Goal: Task Accomplishment & Management: Complete application form

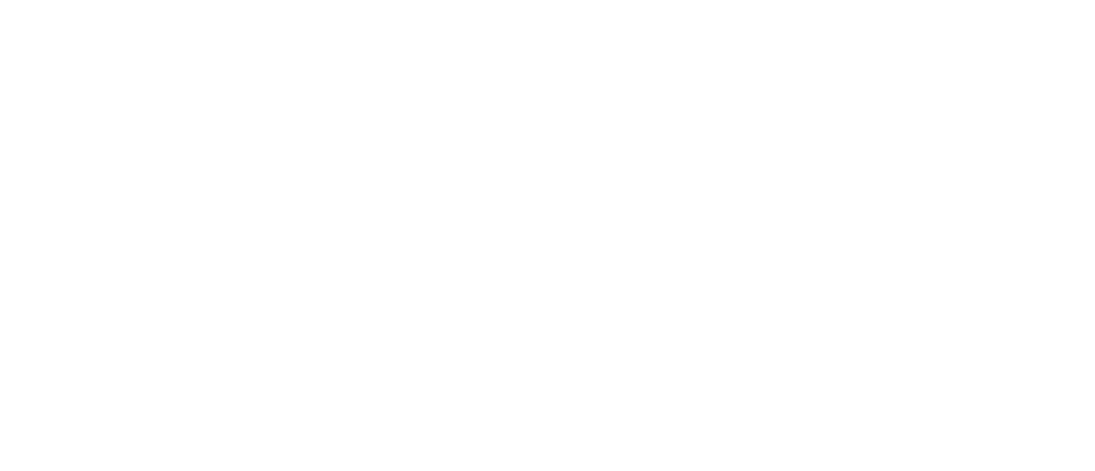
click at [516, 396] on div at bounding box center [547, 235] width 1095 height 471
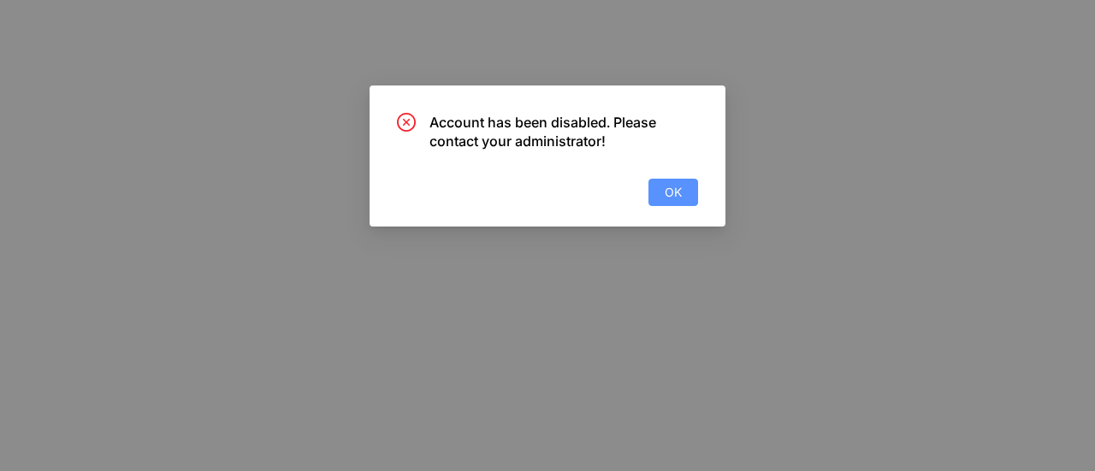
click at [673, 198] on span "OK" at bounding box center [673, 192] width 17 height 19
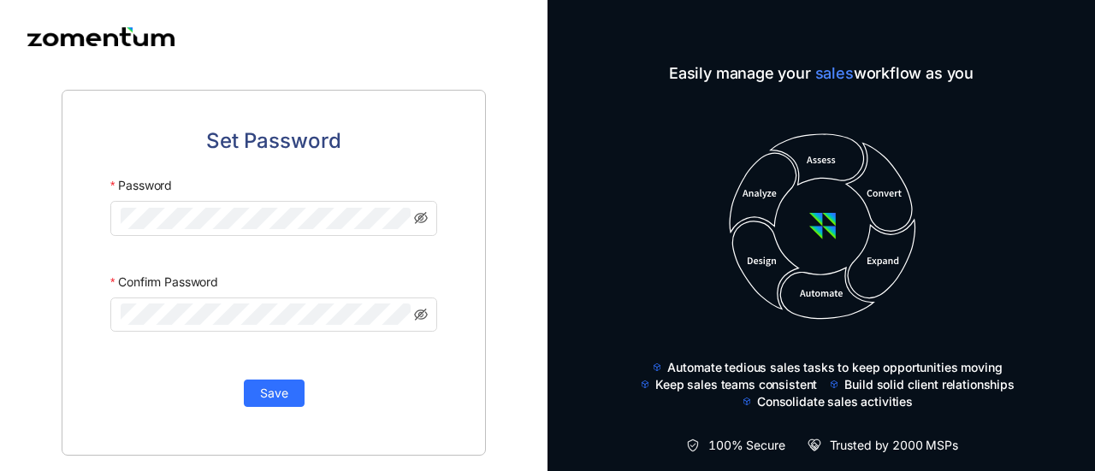
click at [286, 240] on div at bounding box center [273, 223] width 327 height 44
click at [395, 283] on div "Confirm Password" at bounding box center [273, 282] width 327 height 31
click at [280, 408] on div "Set Password Password Confirm Password Save" at bounding box center [274, 273] width 424 height 366
click at [278, 405] on button "Save" at bounding box center [274, 393] width 61 height 27
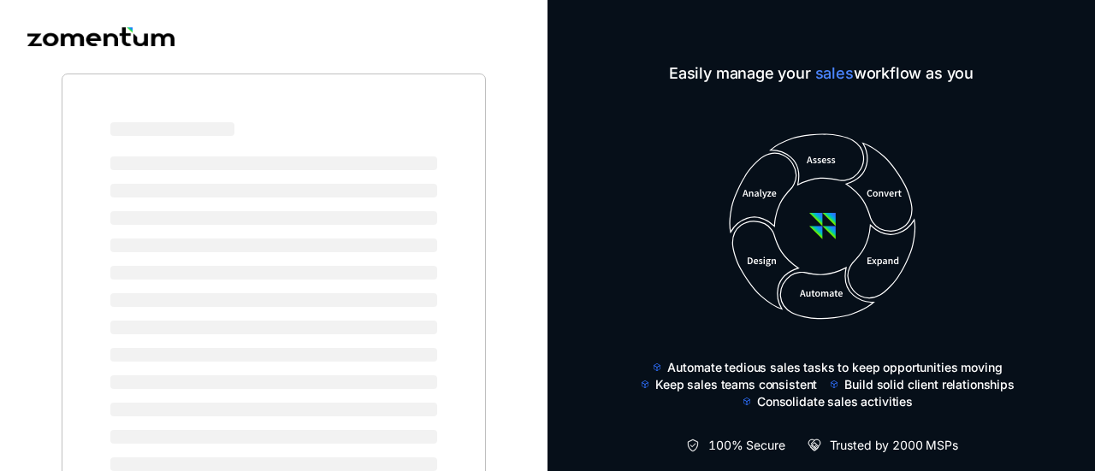
click at [278, 405] on li at bounding box center [273, 410] width 327 height 14
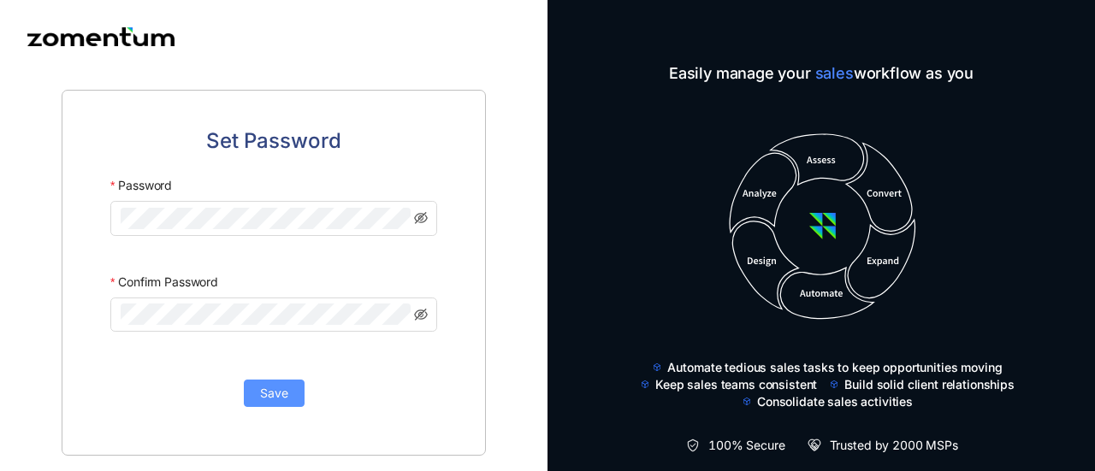
click at [292, 401] on button "Save" at bounding box center [274, 393] width 61 height 27
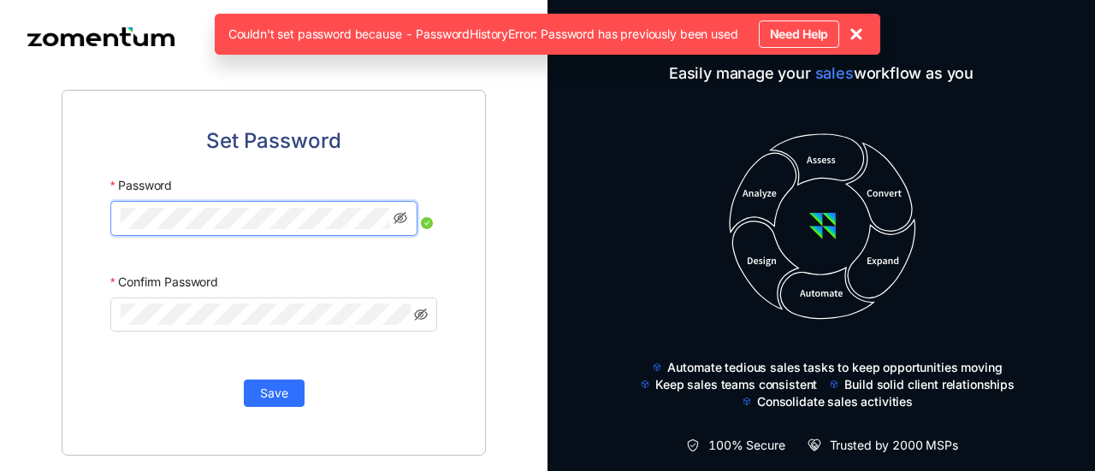
click at [291, 339] on div at bounding box center [273, 320] width 327 height 44
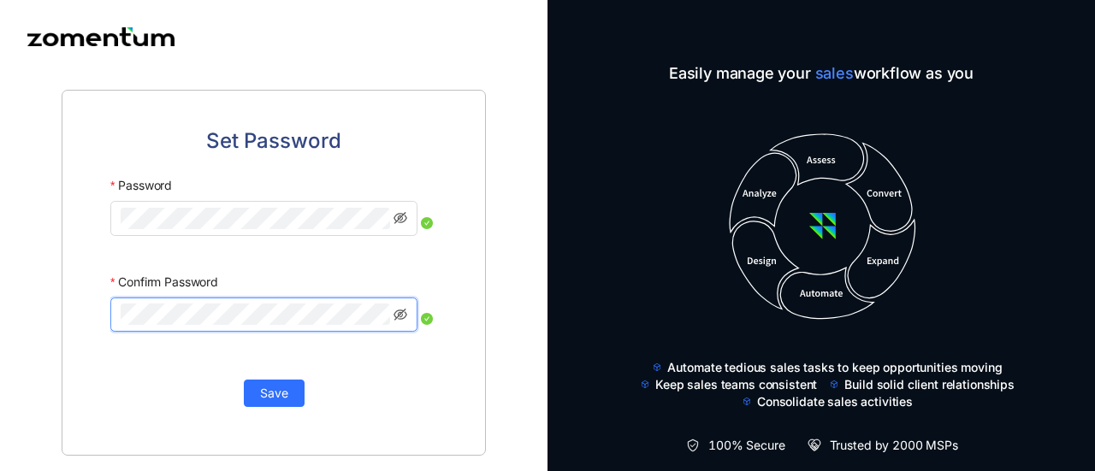
click at [105, 371] on div "Set Password Password Confirm Password Save" at bounding box center [274, 273] width 424 height 366
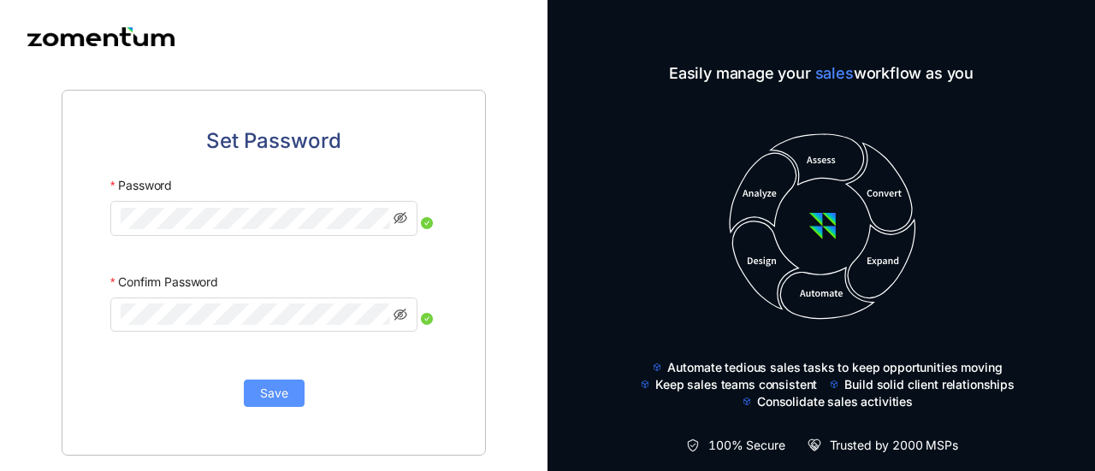
click at [278, 400] on span "Save" at bounding box center [274, 393] width 28 height 19
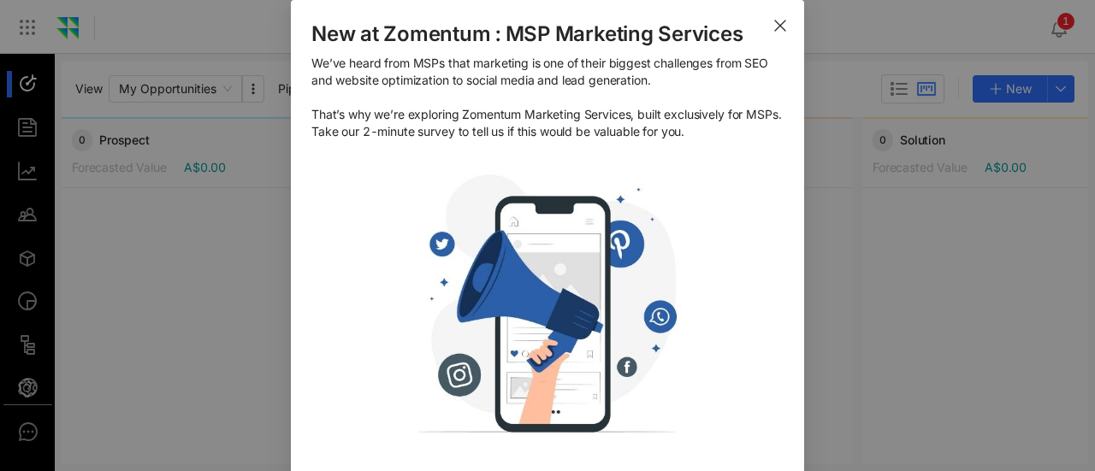
click at [777, 33] on span "Close" at bounding box center [780, 24] width 48 height 48
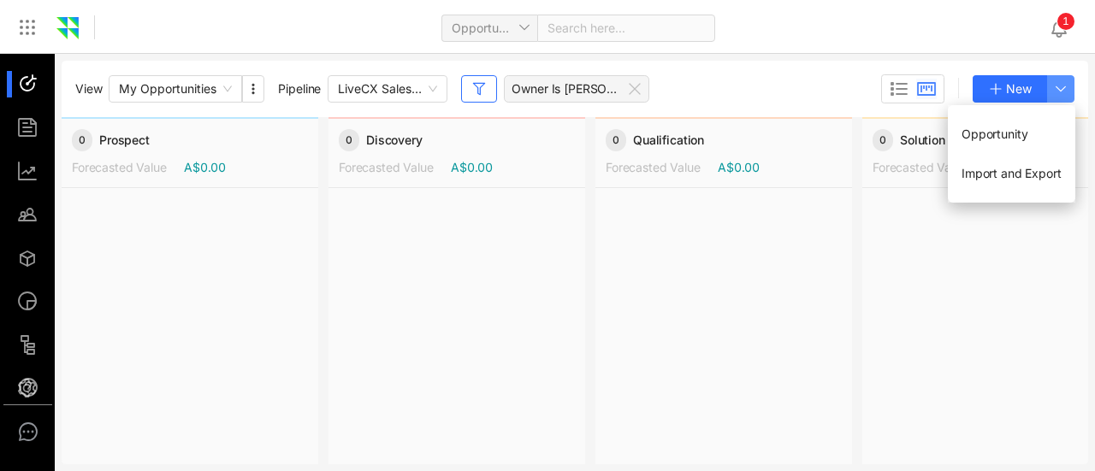
click at [1066, 90] on icon "button" at bounding box center [1061, 89] width 14 height 14
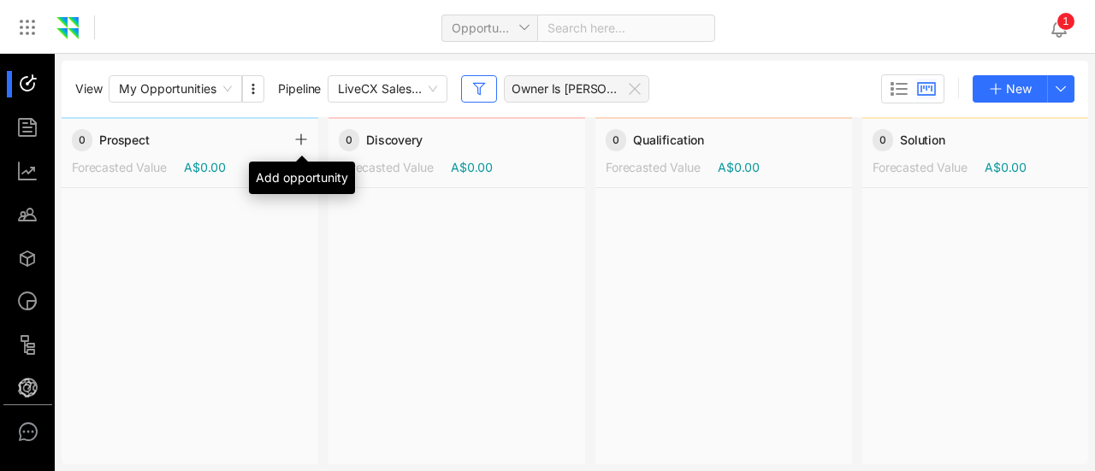
click at [305, 143] on icon at bounding box center [301, 140] width 14 height 14
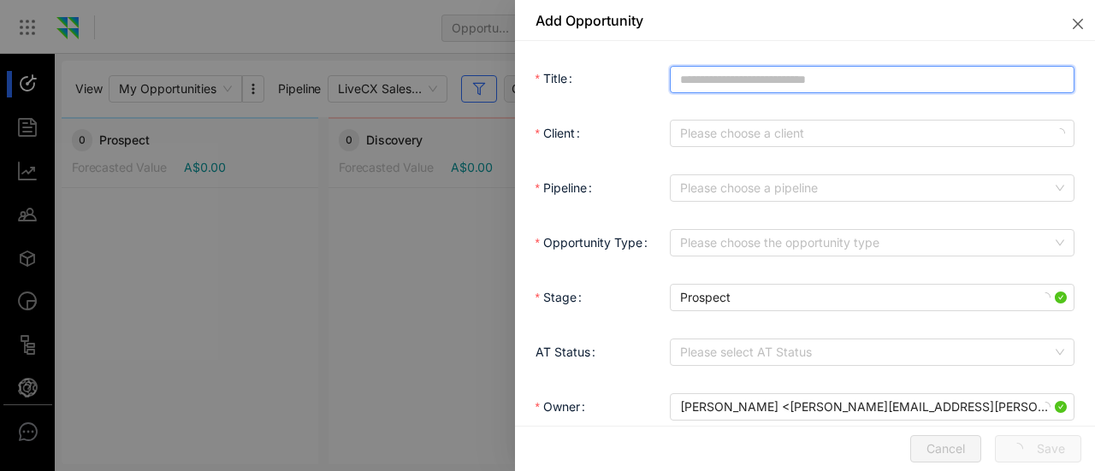
click at [779, 84] on input "Title" at bounding box center [872, 79] width 405 height 27
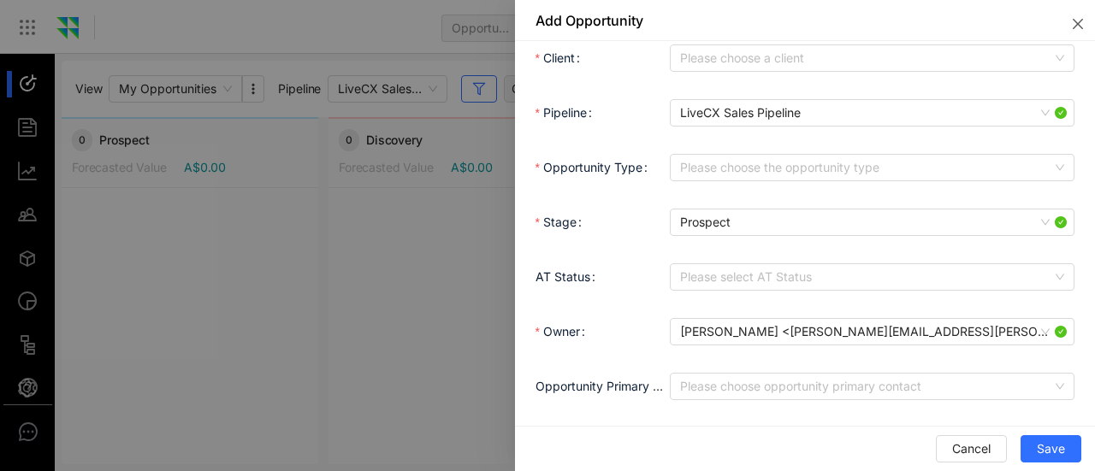
scroll to position [77, 0]
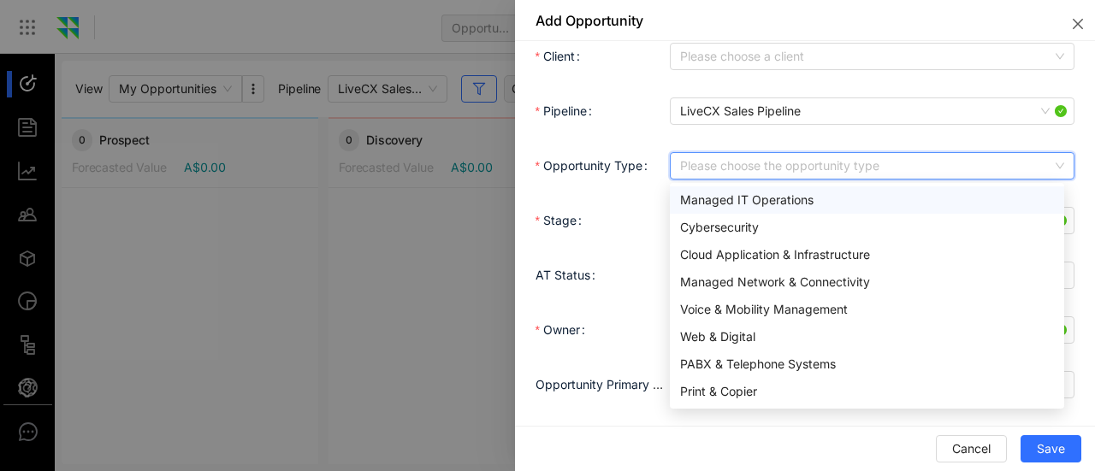
click at [779, 163] on input "Opportunity Type" at bounding box center [866, 166] width 372 height 26
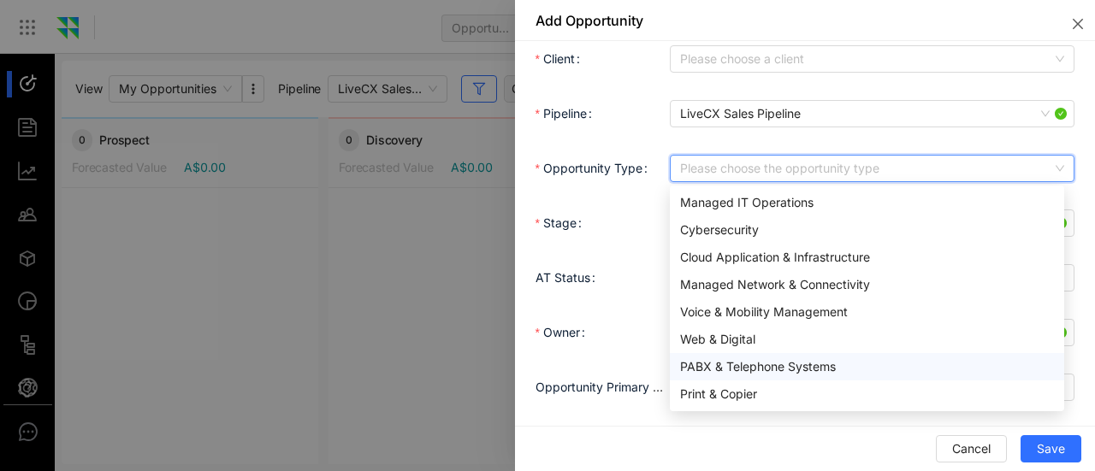
scroll to position [1, 0]
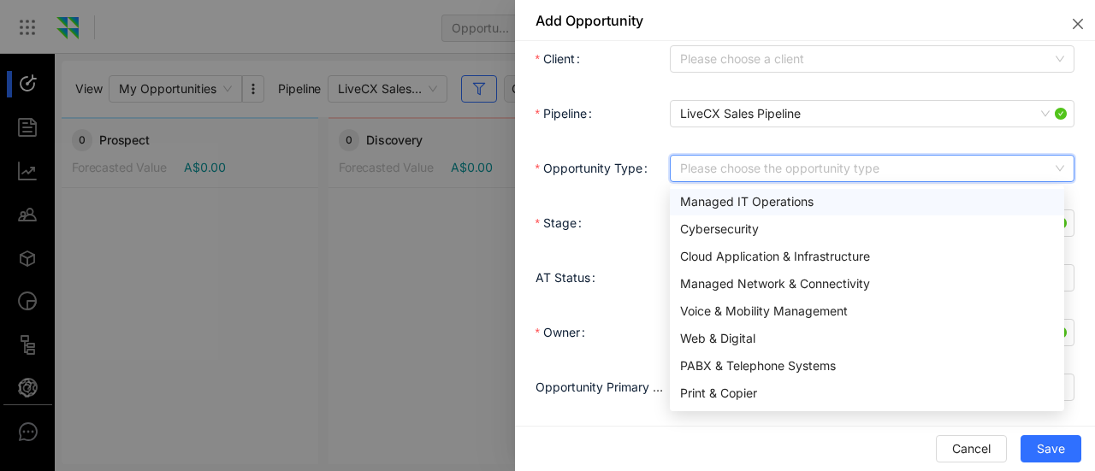
click at [903, 127] on div "LiveCX Sales Pipeline" at bounding box center [872, 114] width 405 height 34
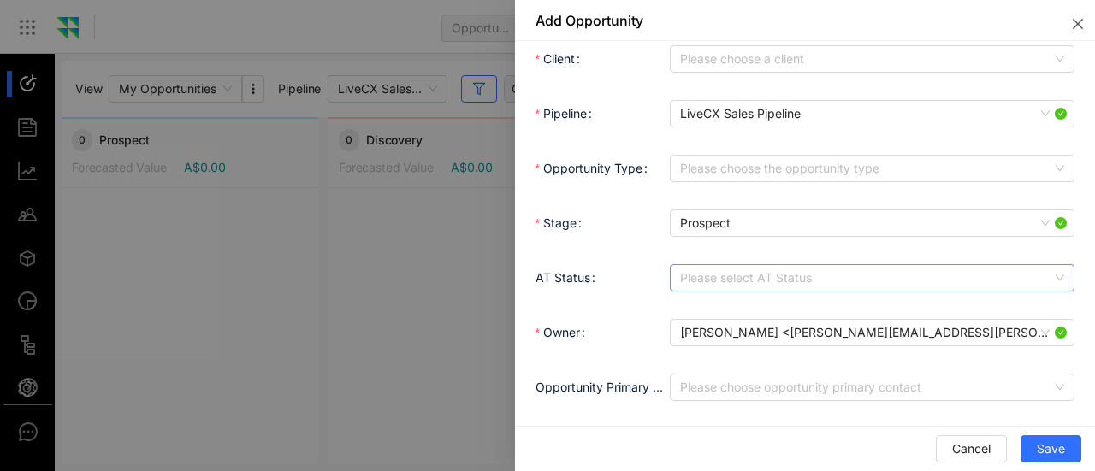
click at [828, 268] on input "AT Status" at bounding box center [866, 278] width 372 height 26
click at [895, 240] on div "Stage Prospect" at bounding box center [805, 233] width 539 height 55
click at [809, 398] on input "Opportunity Primary Contact" at bounding box center [866, 388] width 372 height 26
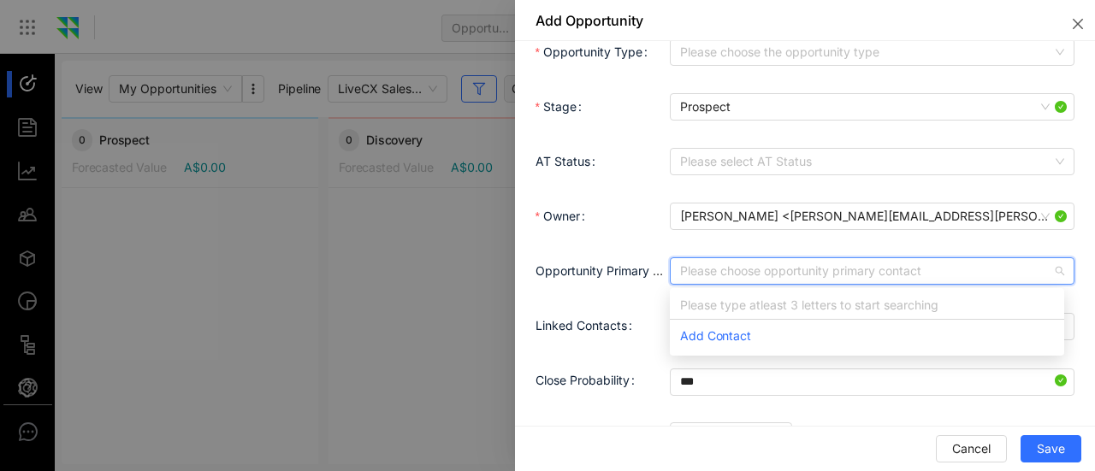
scroll to position [193, 0]
click at [855, 241] on div "Owner Zarif Ullah <Zarif.Ullah@livecx.com.au>" at bounding box center [805, 225] width 539 height 55
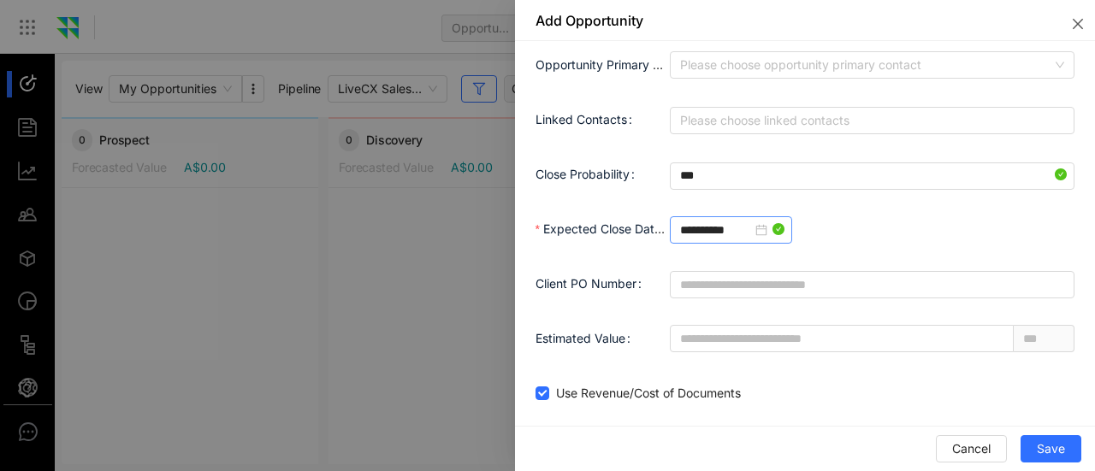
scroll to position [400, 0]
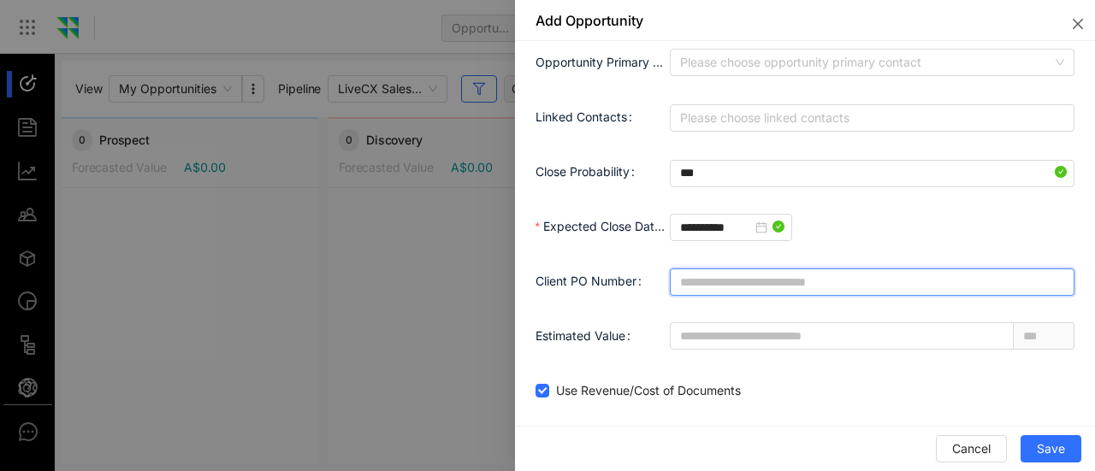
click at [823, 285] on input "Client PO Number" at bounding box center [872, 282] width 405 height 27
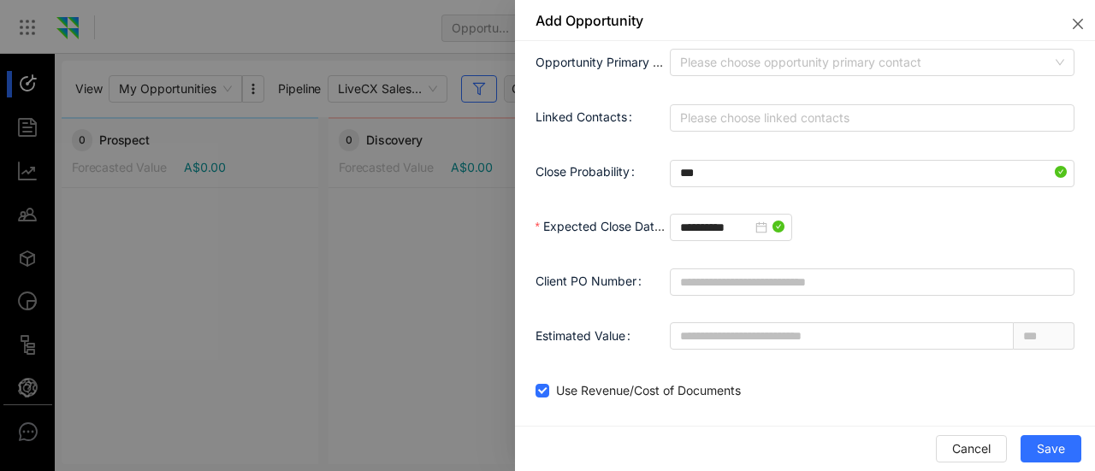
click at [933, 217] on div "**********" at bounding box center [872, 227] width 405 height 34
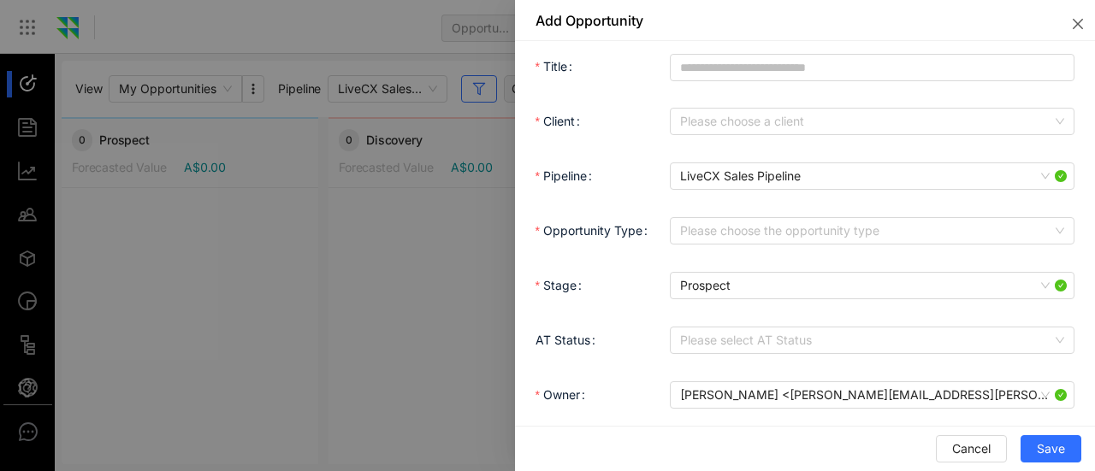
scroll to position [0, 0]
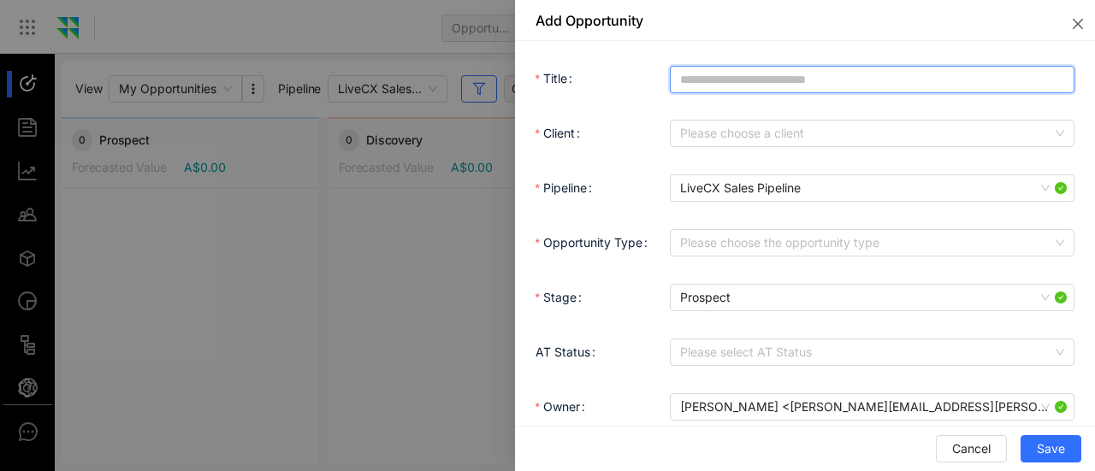
click at [851, 78] on input "Title" at bounding box center [872, 79] width 405 height 27
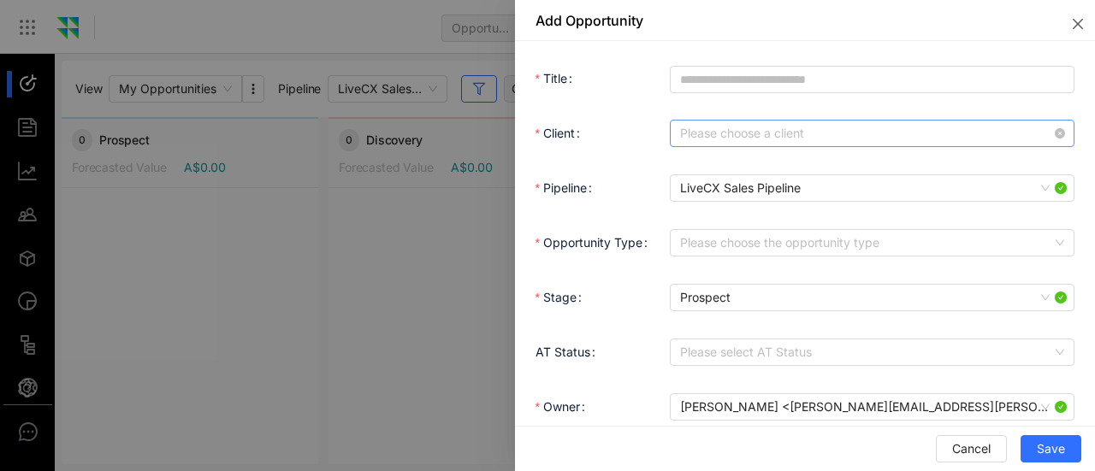
click at [791, 134] on input "Client" at bounding box center [866, 134] width 372 height 26
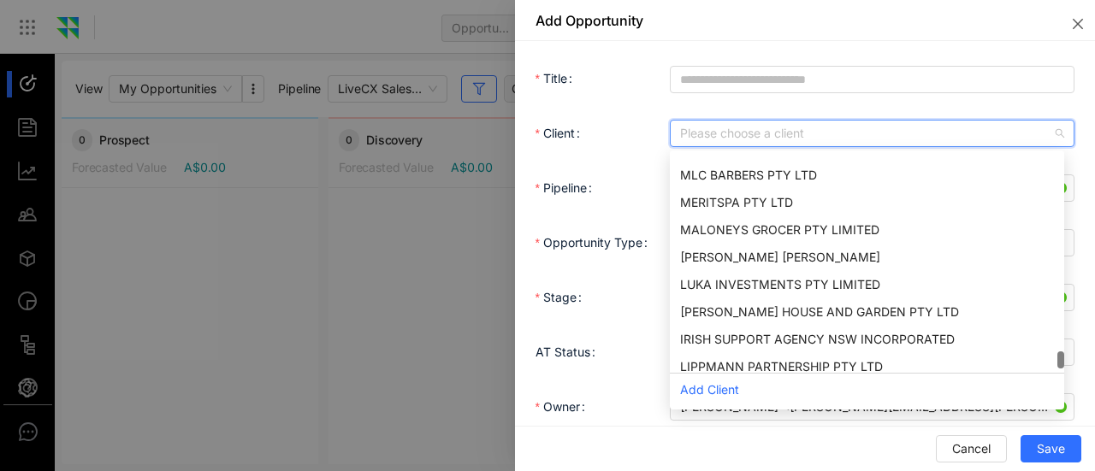
scroll to position [2519, 0]
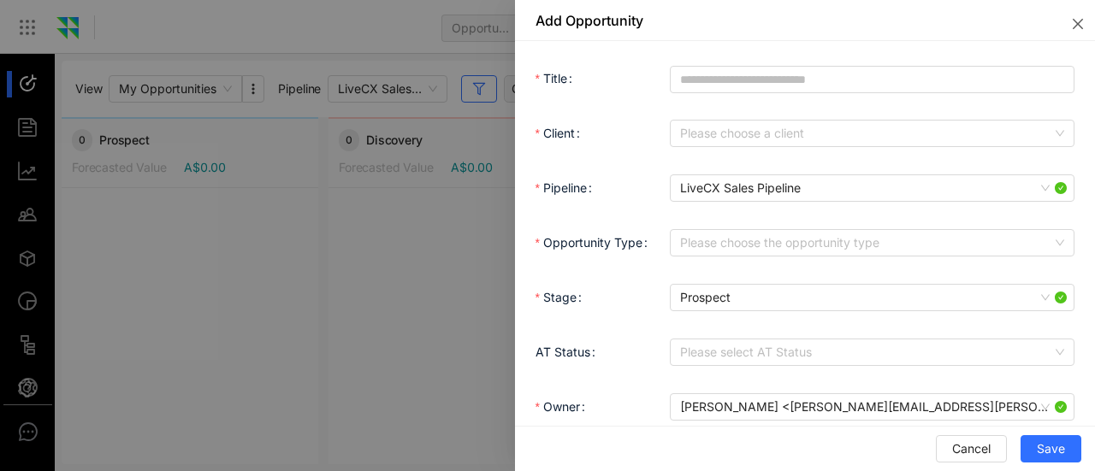
click at [628, 193] on div "Pipeline" at bounding box center [603, 188] width 135 height 34
click at [764, 243] on div "Please choose the opportunity type Managed IT Operations Cybersecurity Managed …" at bounding box center [872, 242] width 405 height 27
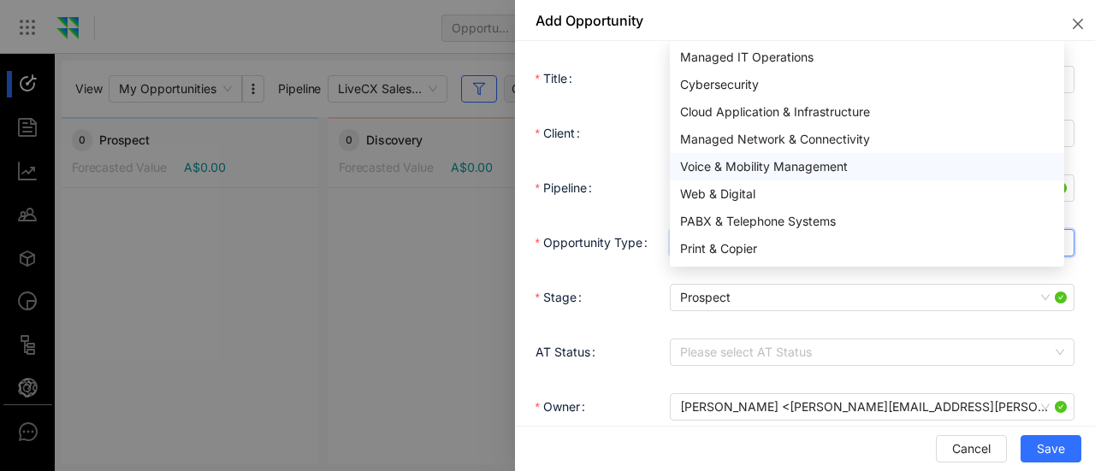
scroll to position [0, 0]
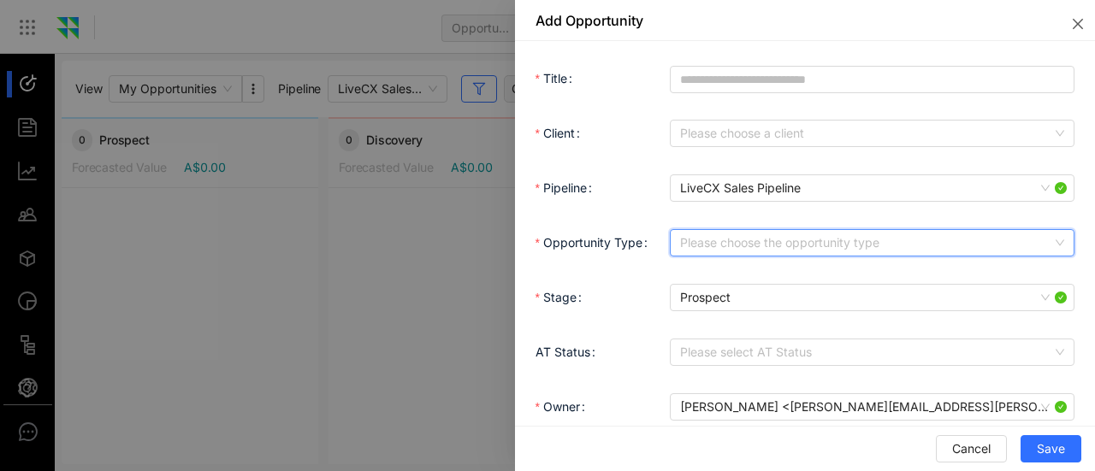
click at [726, 320] on div "Stage Prospect" at bounding box center [805, 308] width 539 height 55
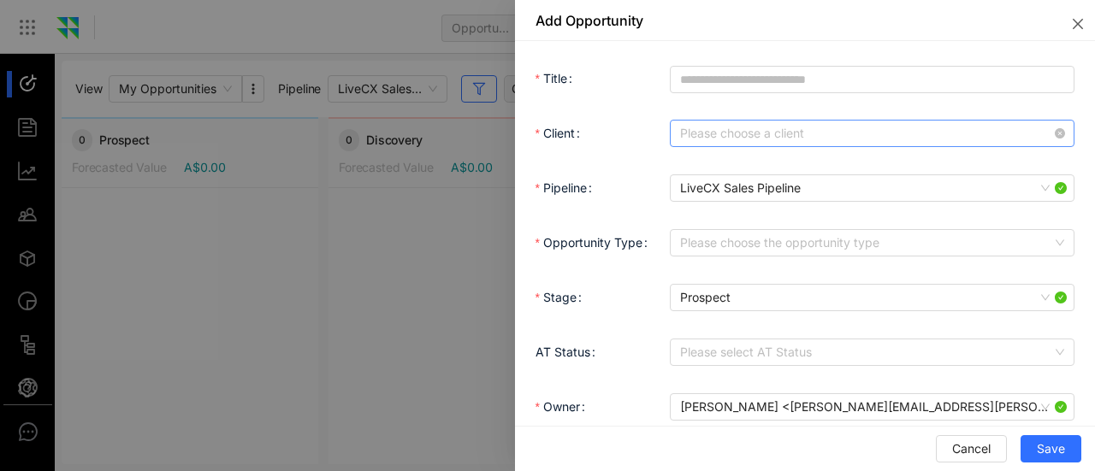
click at [975, 133] on input "Client" at bounding box center [866, 134] width 372 height 26
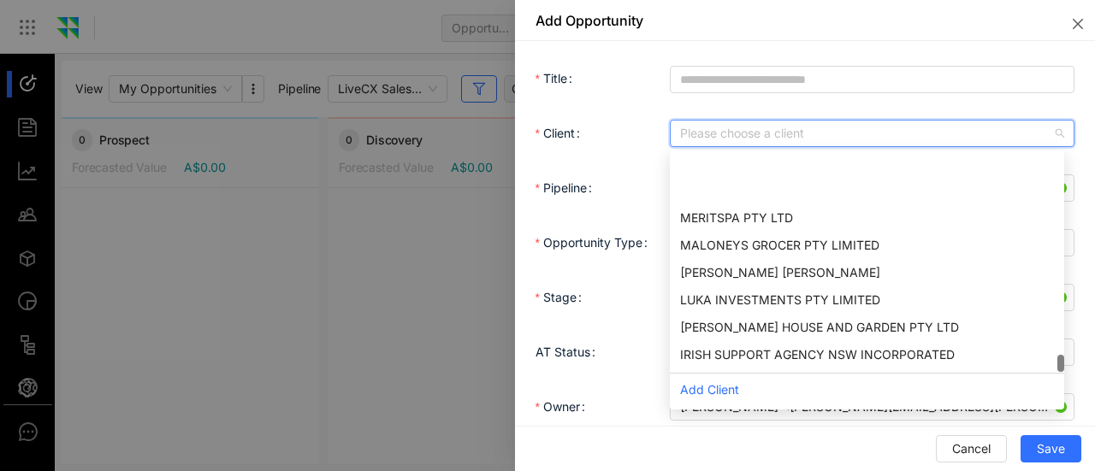
scroll to position [2519, 0]
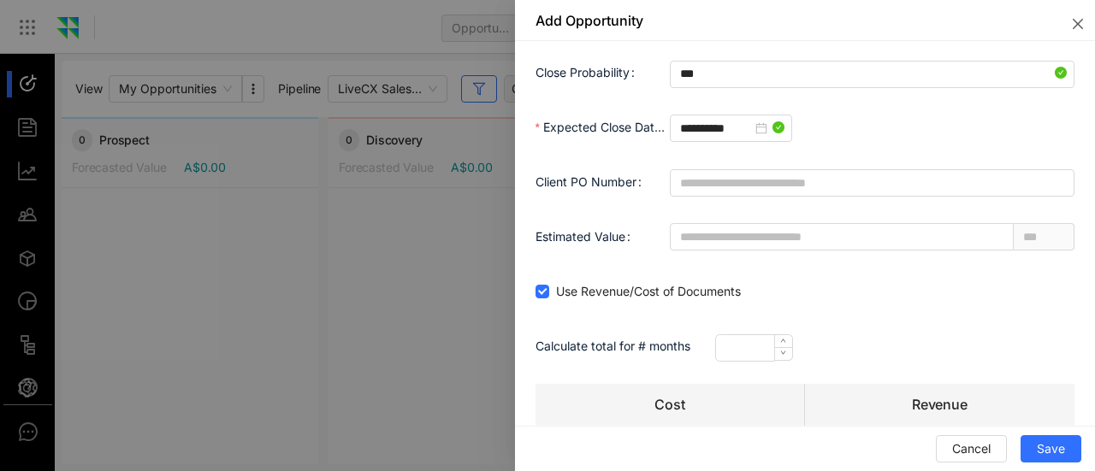
click at [962, 283] on div "Use Revenue/Cost of Documents" at bounding box center [805, 292] width 539 height 34
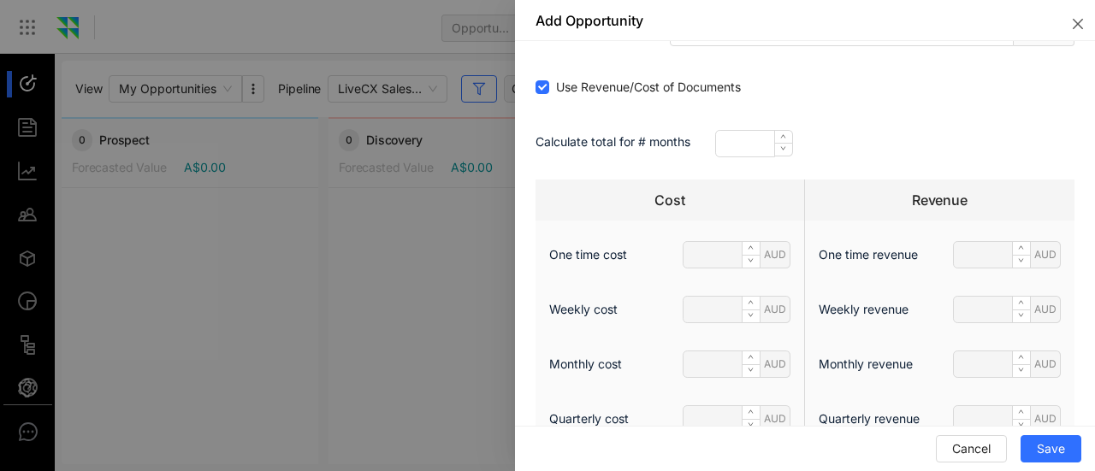
scroll to position [0, 0]
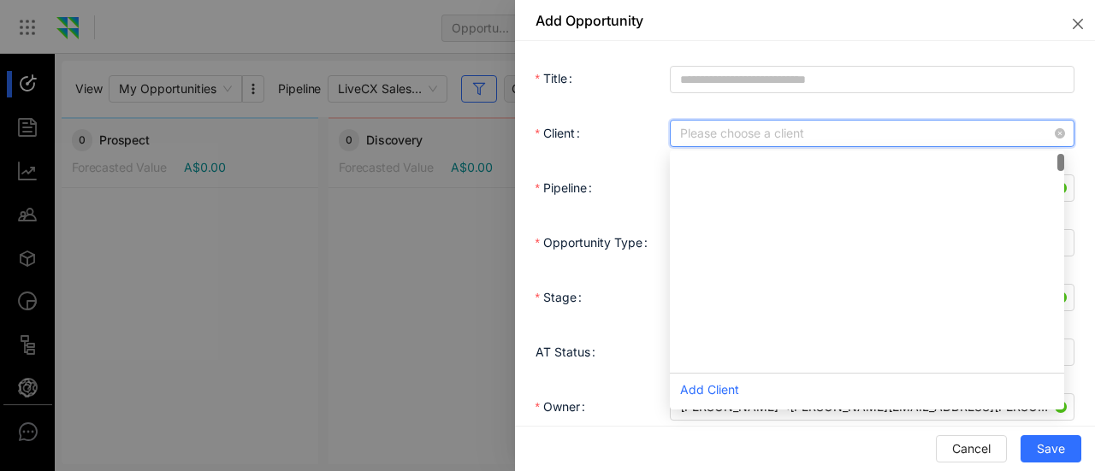
click at [853, 135] on input "Client" at bounding box center [866, 134] width 372 height 26
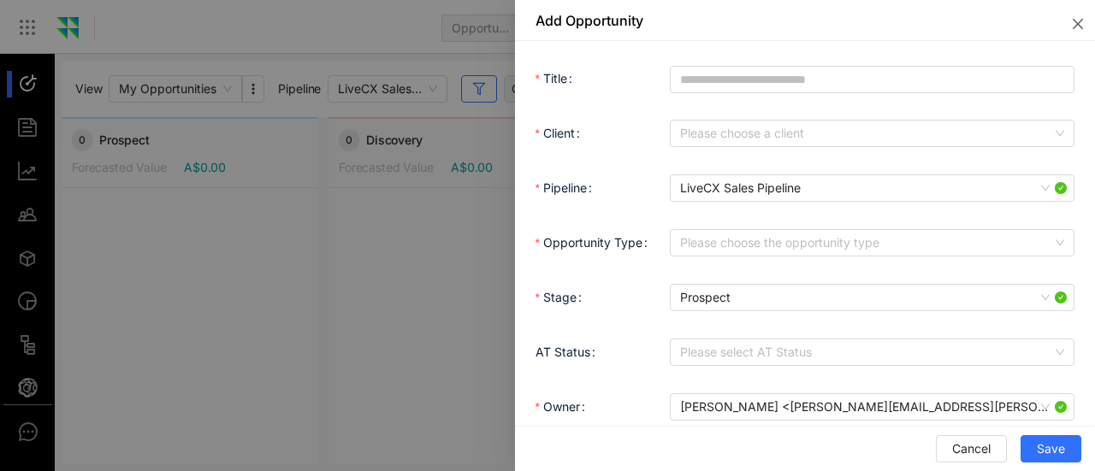
click at [644, 121] on div "Client" at bounding box center [603, 133] width 135 height 34
click at [710, 100] on div "Title" at bounding box center [805, 89] width 539 height 55
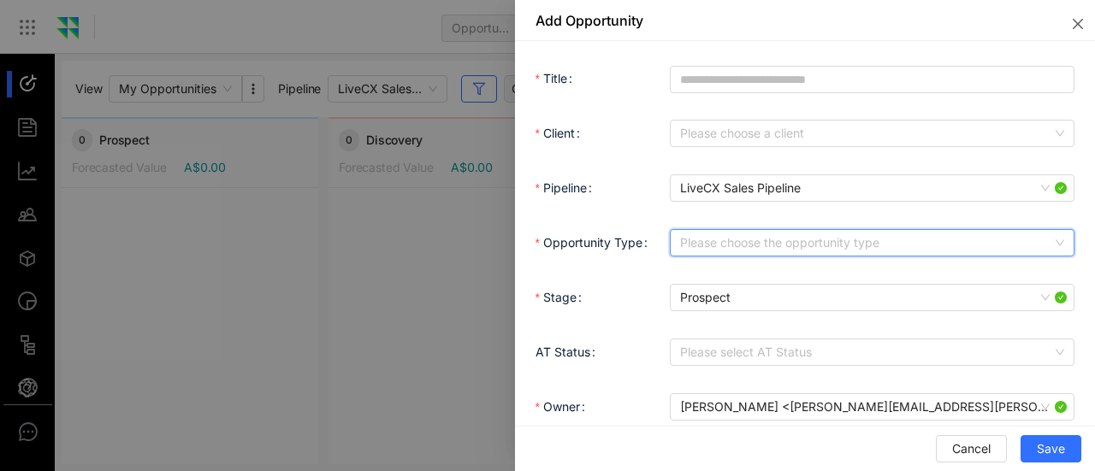
click at [737, 246] on div "Please choose the opportunity type PABX & Telephone Systems Print & Copier Secu…" at bounding box center [872, 242] width 405 height 27
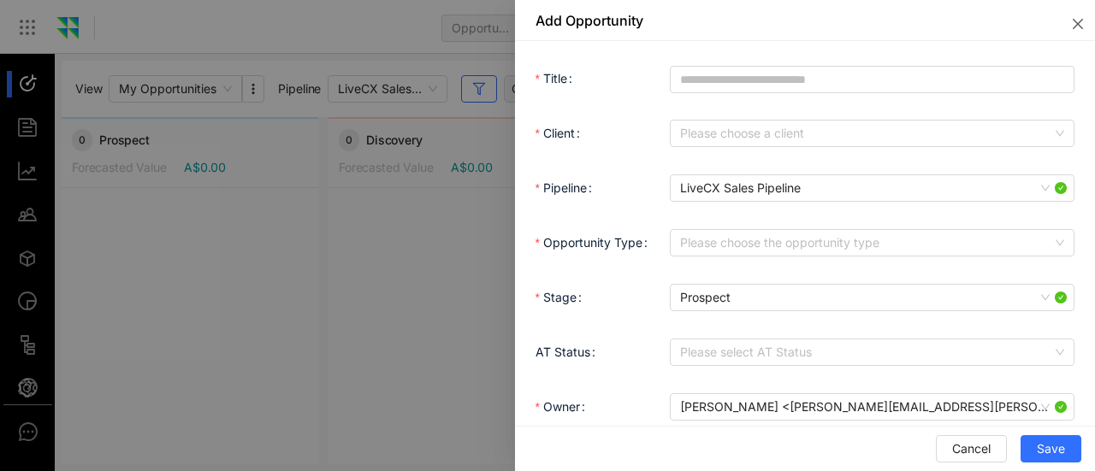
click at [649, 175] on div "Pipeline" at bounding box center [603, 188] width 135 height 34
click at [1078, 65] on div "Title Client Please choose a client eddb3ac67cdc447cba5afced263bd9c4 97d5f07539…" at bounding box center [805, 256] width 580 height 430
click at [351, 230] on div at bounding box center [547, 235] width 1095 height 471
click at [1084, 24] on icon "close" at bounding box center [1078, 24] width 14 height 14
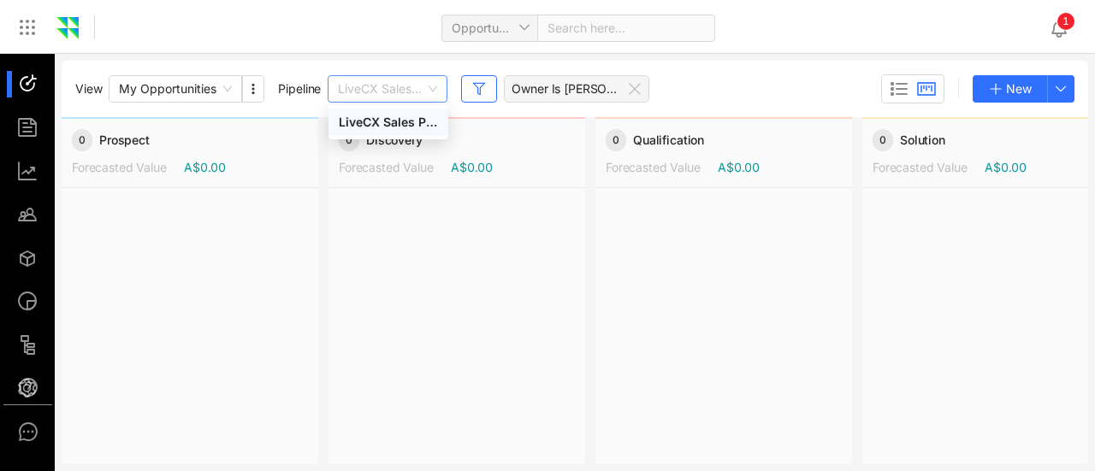
click at [414, 86] on span "LiveCX Sales Pipeline" at bounding box center [387, 89] width 99 height 26
click at [464, 74] on div "View My Opportunities Pipeline LiveCX Sales Pipeline Owner Is Zarif Ullah New" at bounding box center [574, 88] width 999 height 29
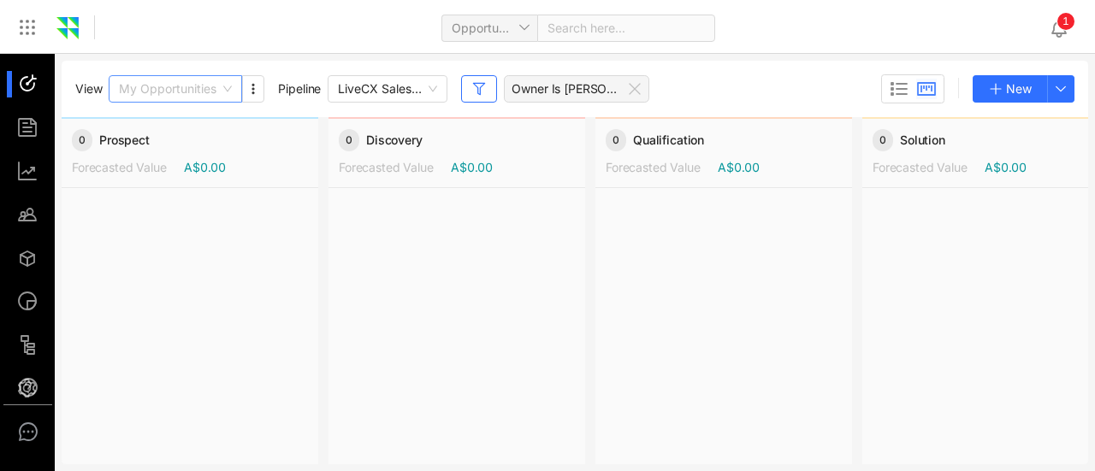
click at [223, 88] on span "My Opportunities" at bounding box center [175, 89] width 113 height 26
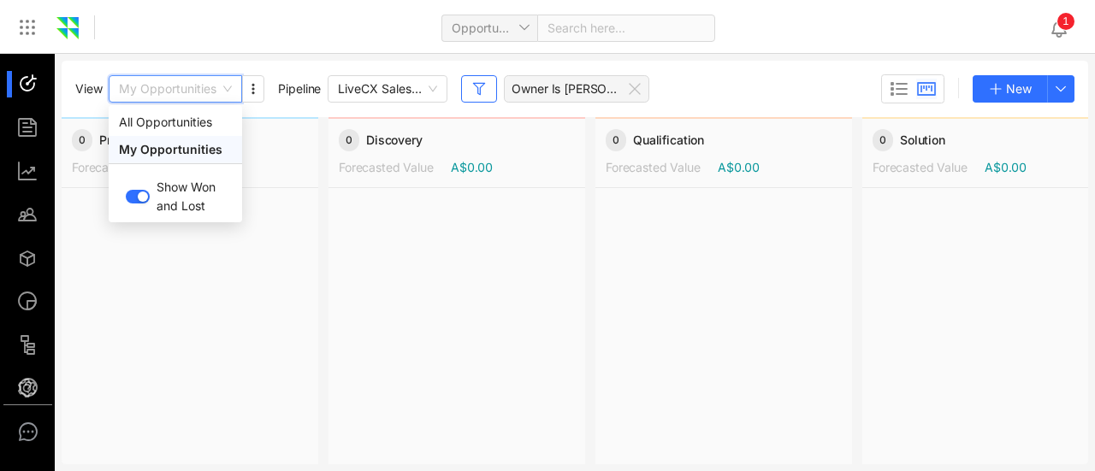
click at [226, 88] on span "My Opportunities" at bounding box center [175, 89] width 113 height 26
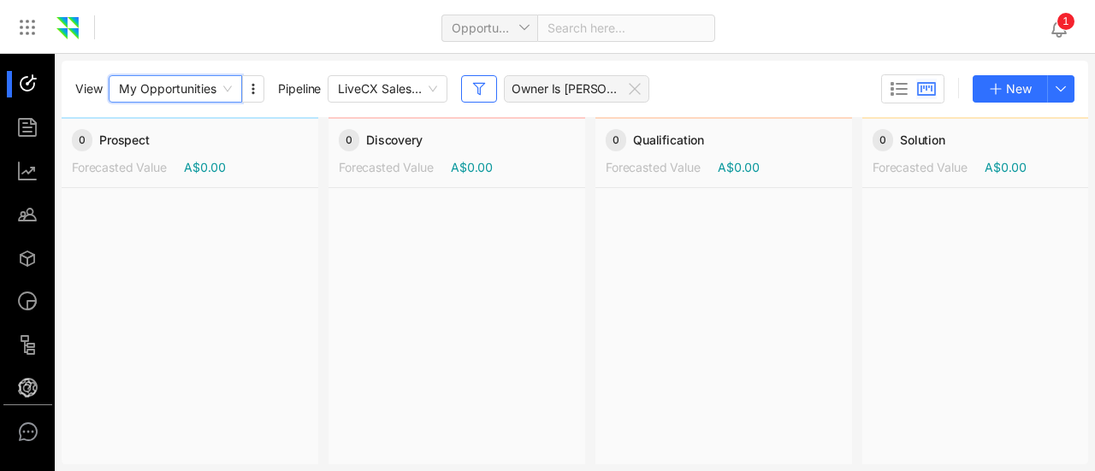
click at [316, 60] on div "View 575508b355de41ac90585080fa26838d My Opportunities Pipeline LiveCX Sales Pi…" at bounding box center [547, 263] width 1095 height 418
click at [621, 33] on div "Search here..." at bounding box center [626, 28] width 178 height 27
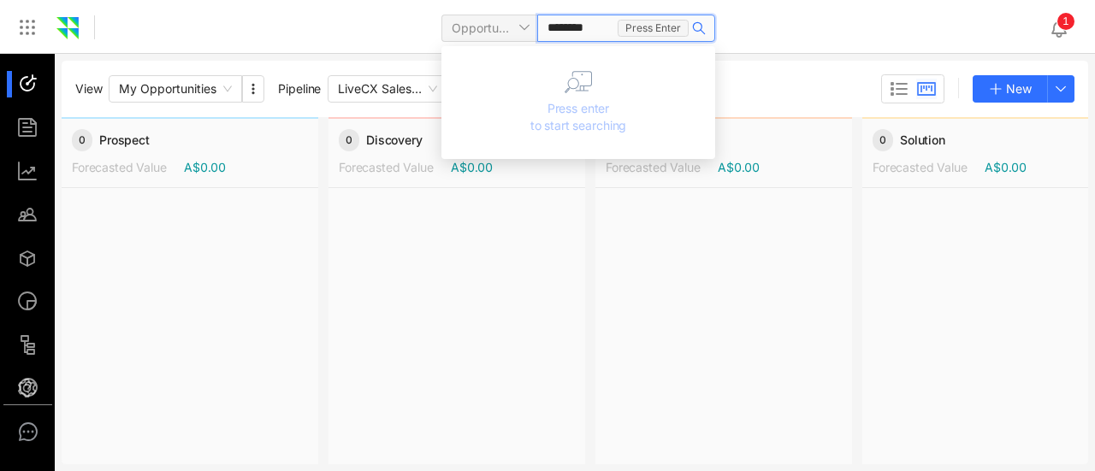
type input "*********"
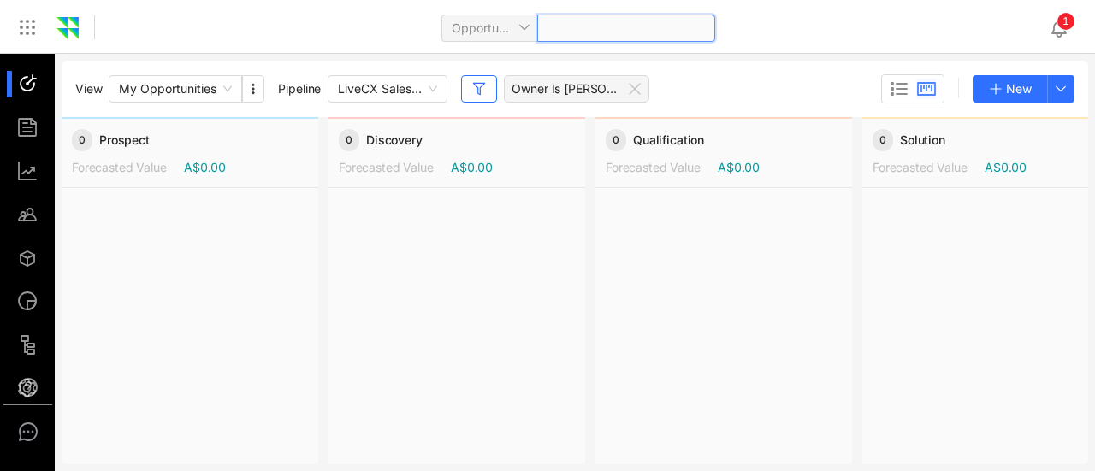
drag, startPoint x: 621, startPoint y: 19, endPoint x: 453, endPoint y: 9, distance: 168.8
click at [453, 9] on div "Opportunity" at bounding box center [579, 27] width 274 height 40
click at [717, 81] on div "View My Opportunities Pipeline LiveCX Sales Pipeline Owner Is Zarif Ullah New" at bounding box center [574, 88] width 999 height 29
click at [439, 88] on div "LiveCX Sales Pipeline" at bounding box center [388, 88] width 120 height 27
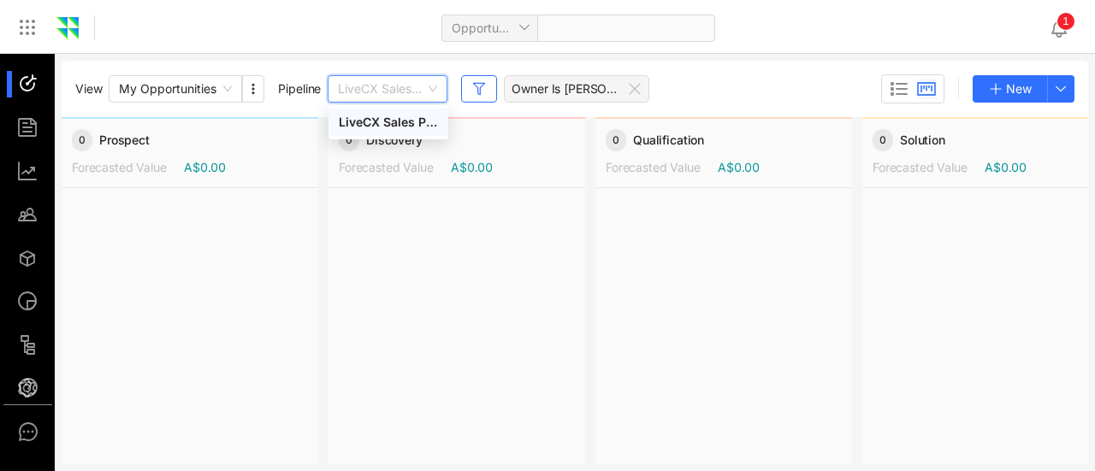
click at [437, 86] on span "LiveCX Sales Pipeline" at bounding box center [387, 89] width 99 height 26
click at [486, 86] on icon "button" at bounding box center [479, 89] width 14 height 14
click at [789, 110] on div "View My Opportunities Pipeline LiveCX Sales Pipeline Owner Is Zarif Ullah New" at bounding box center [575, 89] width 1027 height 56
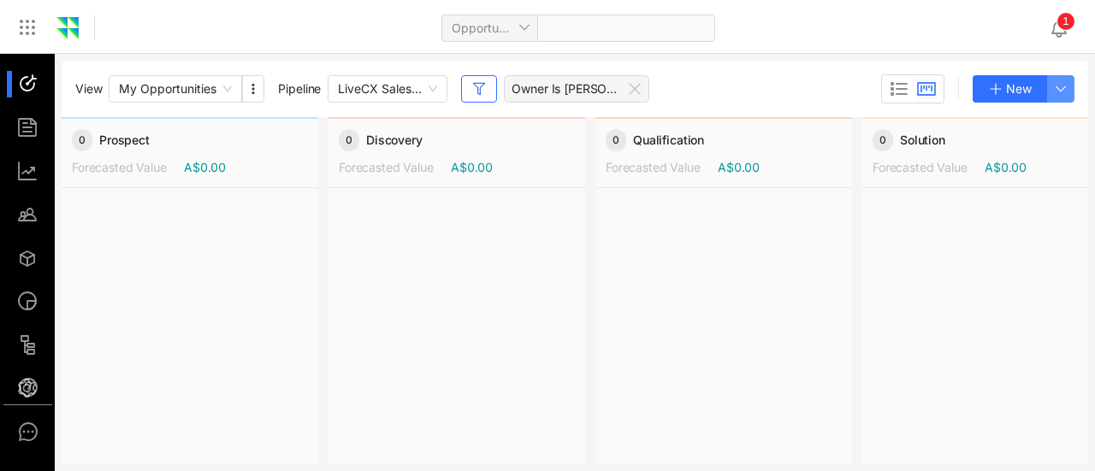
click at [1071, 93] on button "button" at bounding box center [1060, 88] width 27 height 27
click at [702, 110] on div "View My Opportunities Pipeline LiveCX Sales Pipeline Owner Is Zarif Ullah New" at bounding box center [575, 89] width 1027 height 56
click at [230, 93] on span "My Opportunities" at bounding box center [175, 89] width 113 height 26
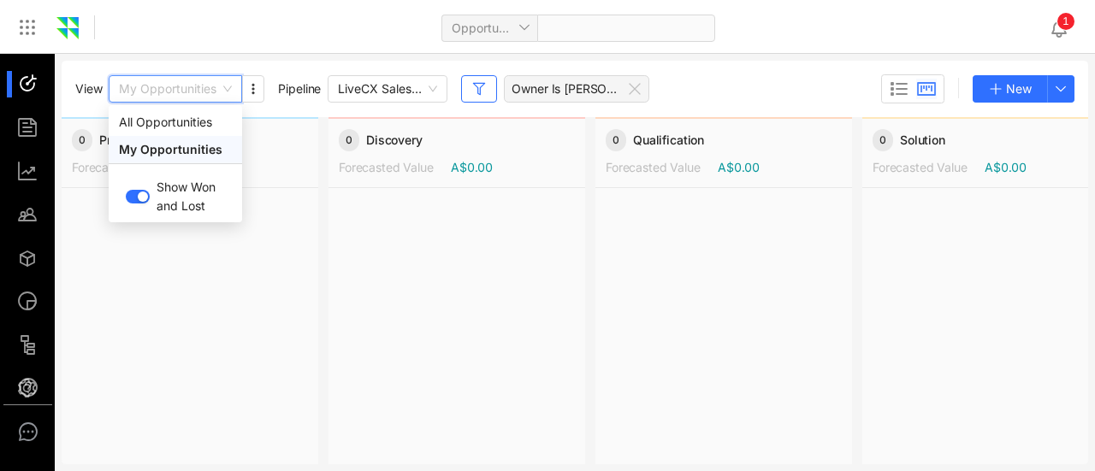
click at [230, 92] on span "My Opportunities" at bounding box center [175, 89] width 113 height 26
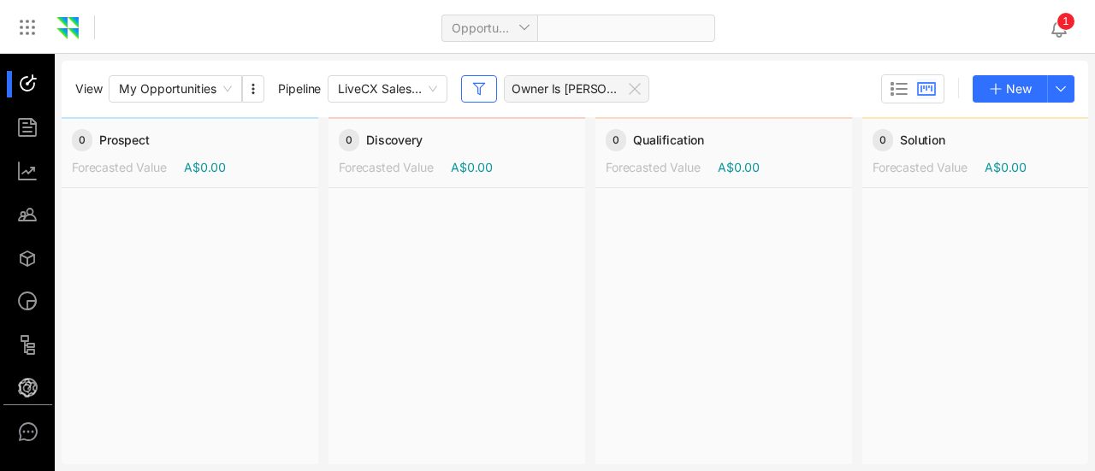
click at [265, 88] on div "View My Opportunities Pipeline LiveCX Sales Pipeline Owner Is Zarif Ullah" at bounding box center [365, 88] width 581 height 27
click at [253, 88] on use "button" at bounding box center [253, 89] width 3 height 10
click at [253, 86] on icon "button" at bounding box center [253, 89] width 14 height 14
click at [287, 59] on div "View My Opportunities Pipeline LiveCX Sales Pipeline Owner Is Zarif Ullah New 0…" at bounding box center [547, 263] width 1095 height 418
drag, startPoint x: 287, startPoint y: 59, endPoint x: 301, endPoint y: 56, distance: 14.8
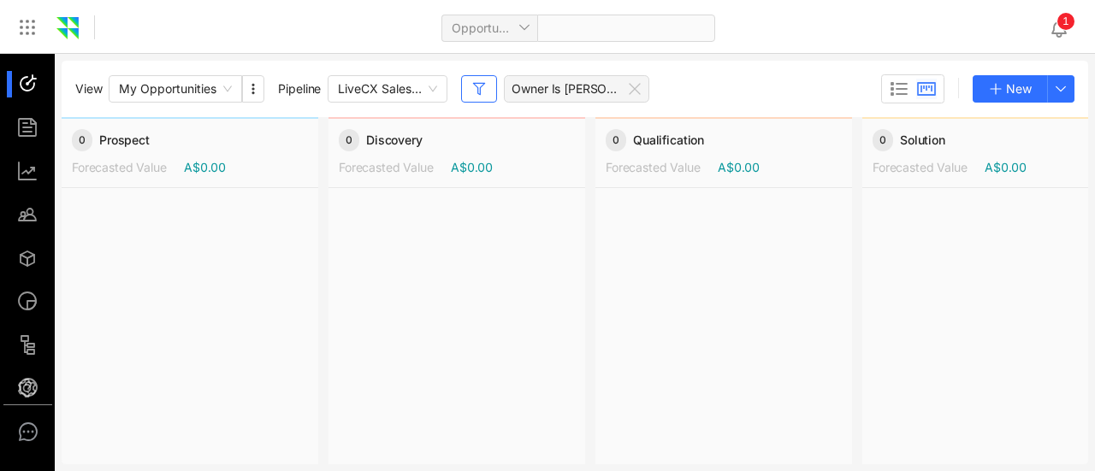
drag, startPoint x: 301, startPoint y: 56, endPoint x: 395, endPoint y: 44, distance: 94.9
drag, startPoint x: 395, startPoint y: 44, endPoint x: 513, endPoint y: 129, distance: 145.3
